Goal: Task Accomplishment & Management: Use online tool/utility

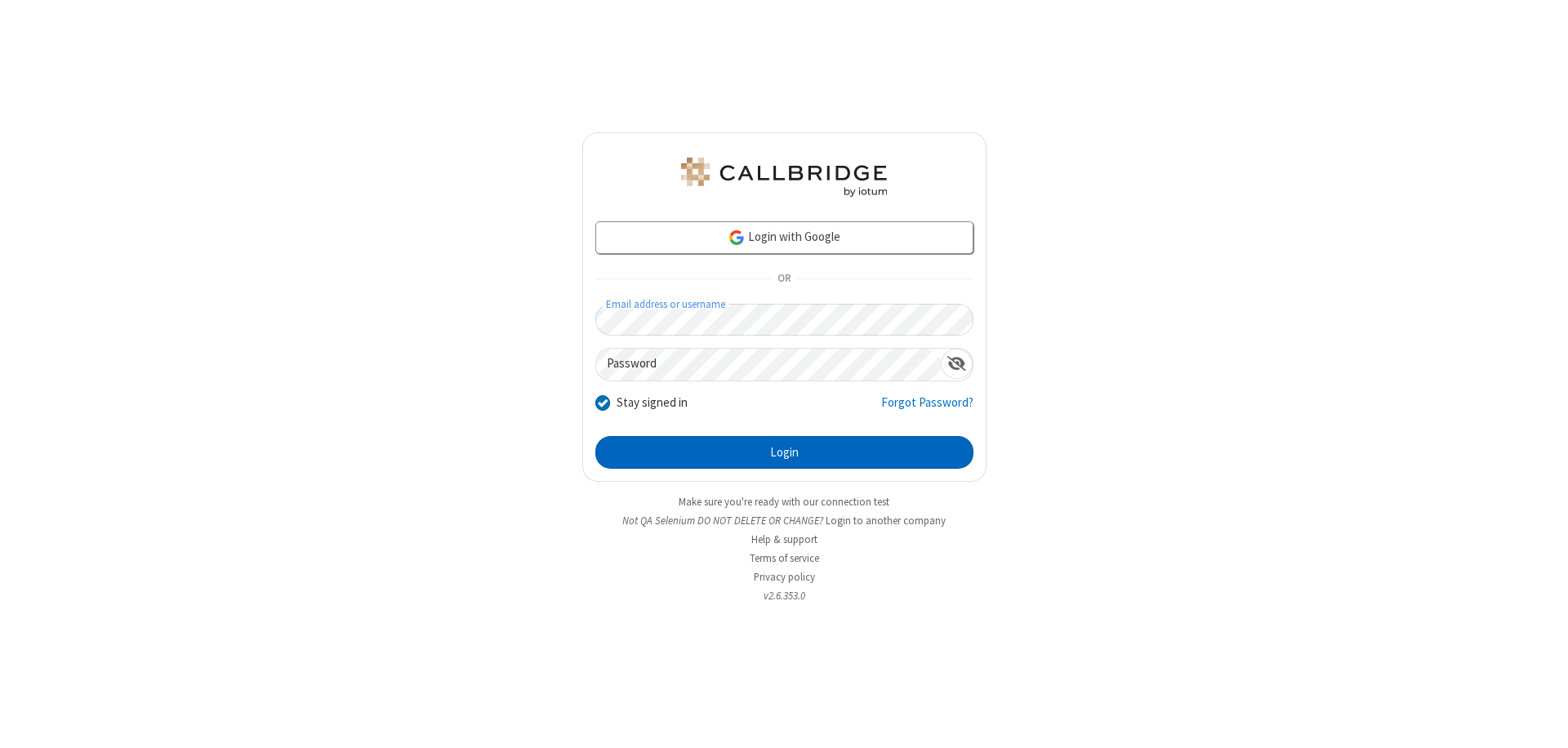
click at [784, 452] on button "Login" at bounding box center [784, 452] width 378 height 33
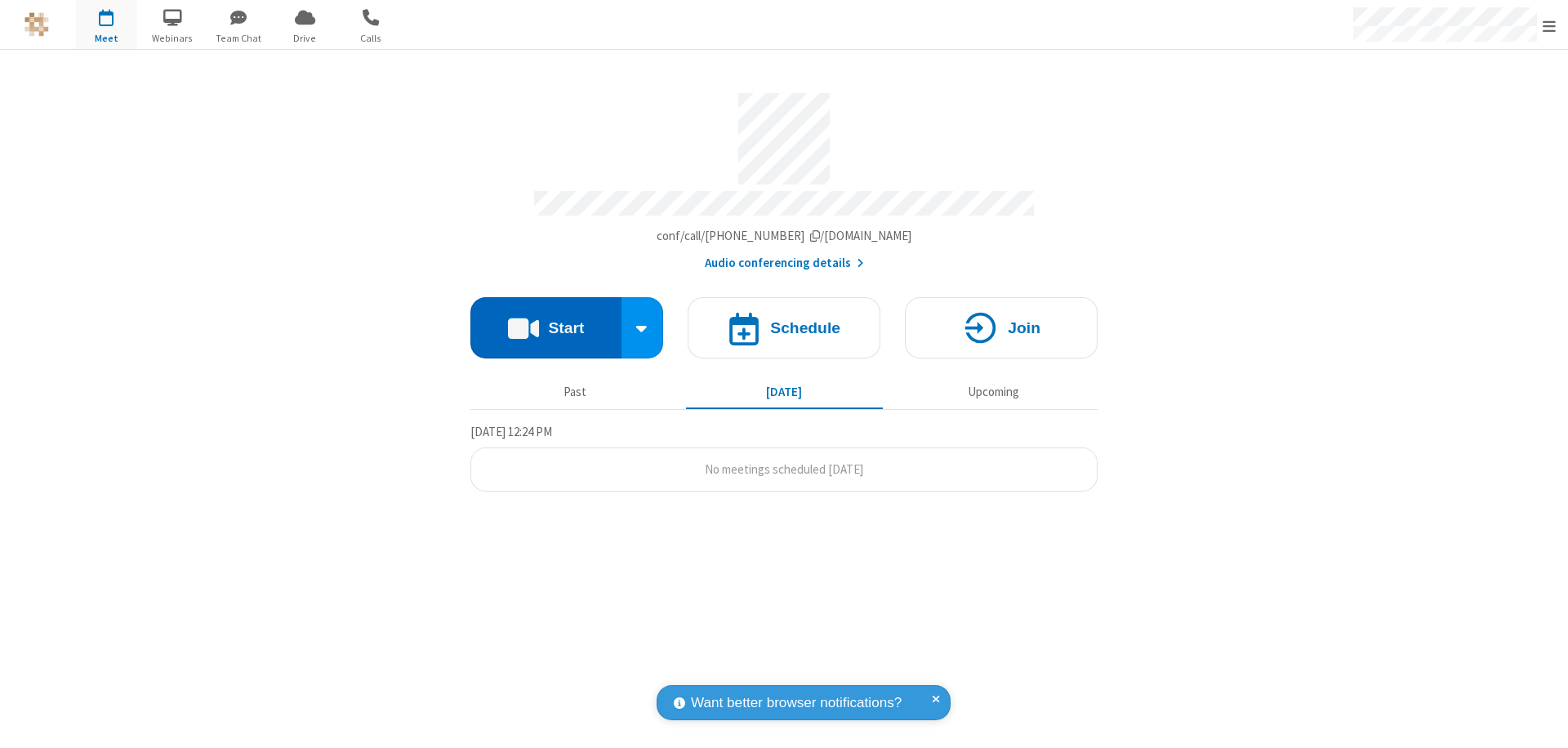
click at [546, 320] on button "Start" at bounding box center [546, 327] width 151 height 61
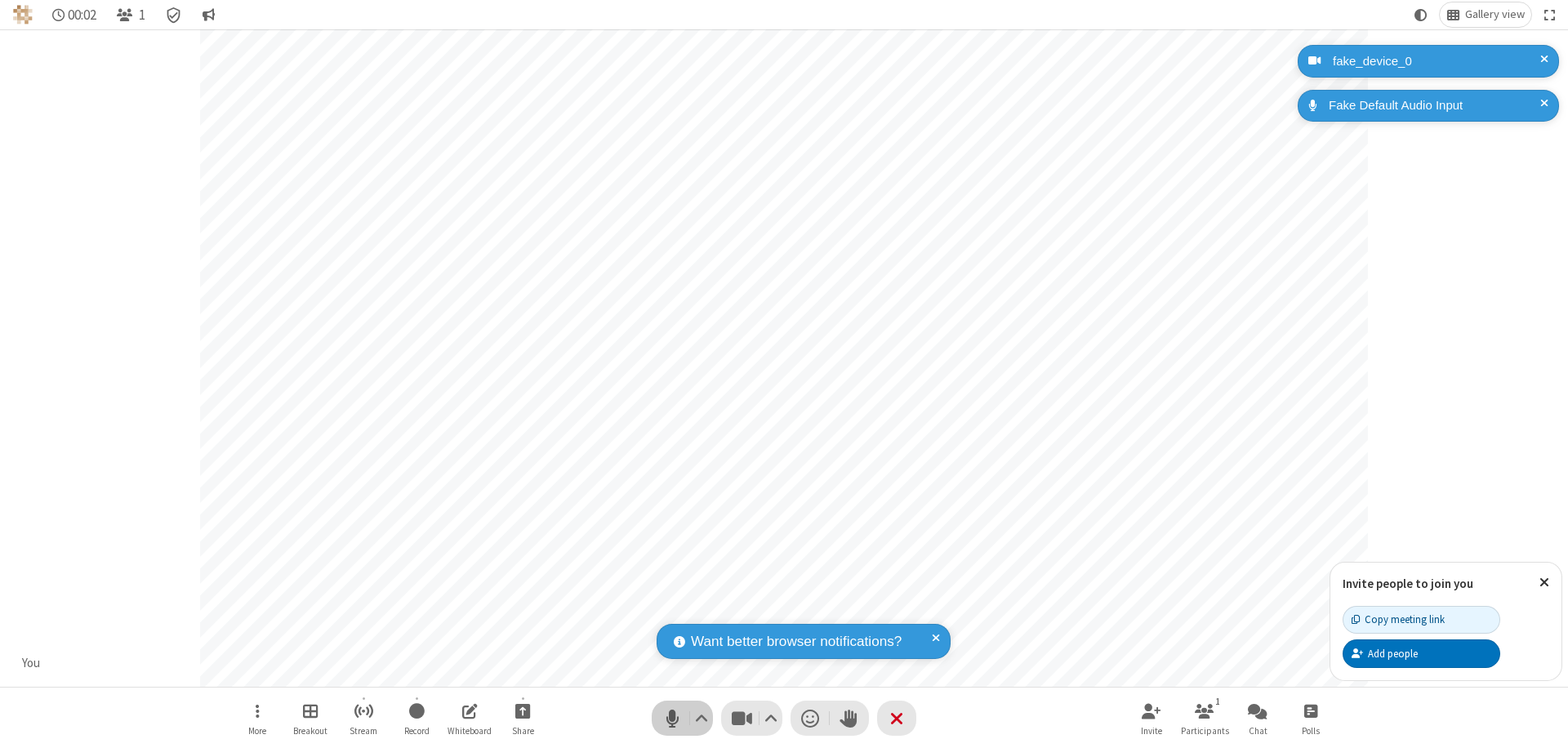
click at [672, 718] on span "Mute (⌘+Shift+A)" at bounding box center [672, 718] width 25 height 24
click at [672, 718] on span "Unmute (⌘+Shift+A)" at bounding box center [672, 718] width 25 height 24
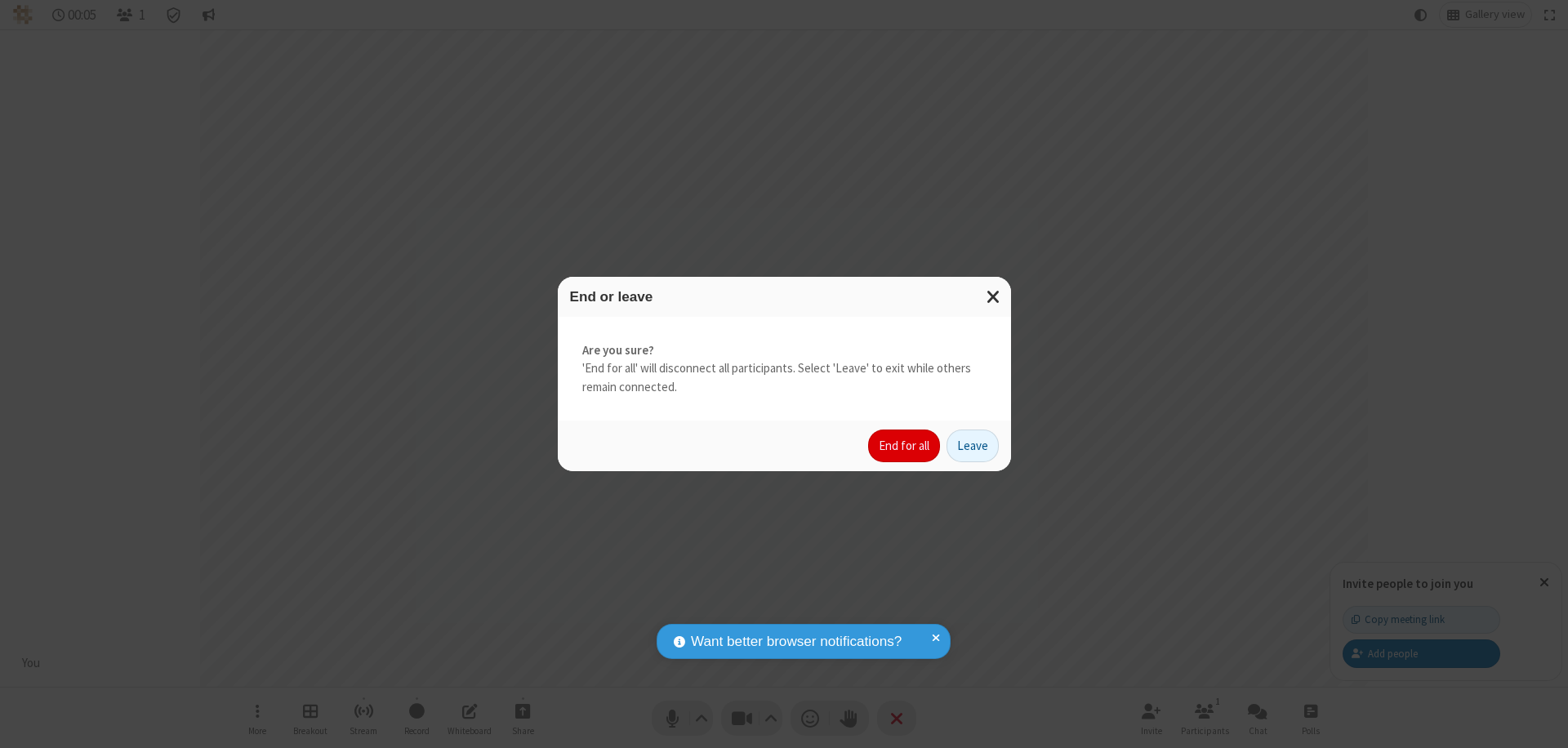
click at [905, 446] on button "End for all" at bounding box center [904, 446] width 72 height 33
